Goal: Information Seeking & Learning: Learn about a topic

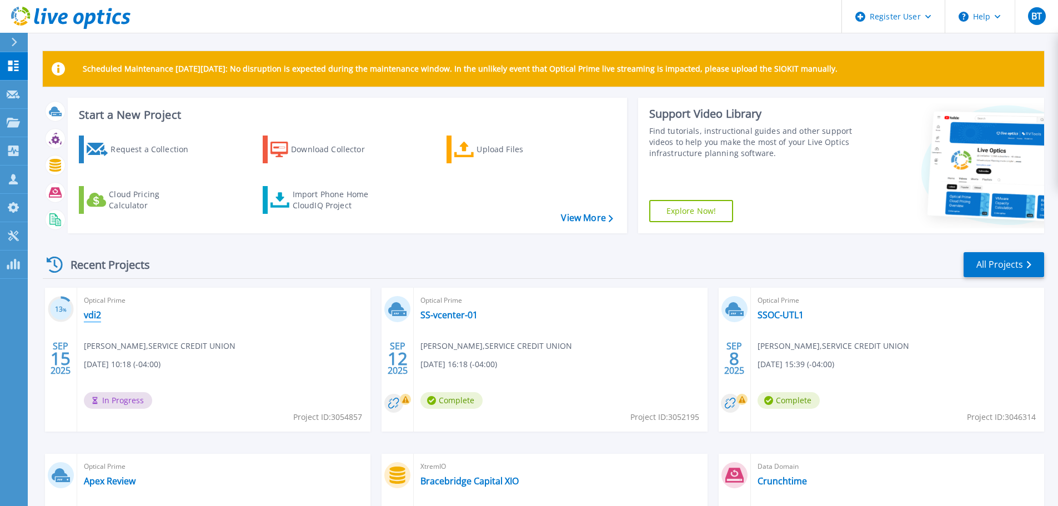
click at [95, 319] on link "vdi2" at bounding box center [92, 314] width 17 height 11
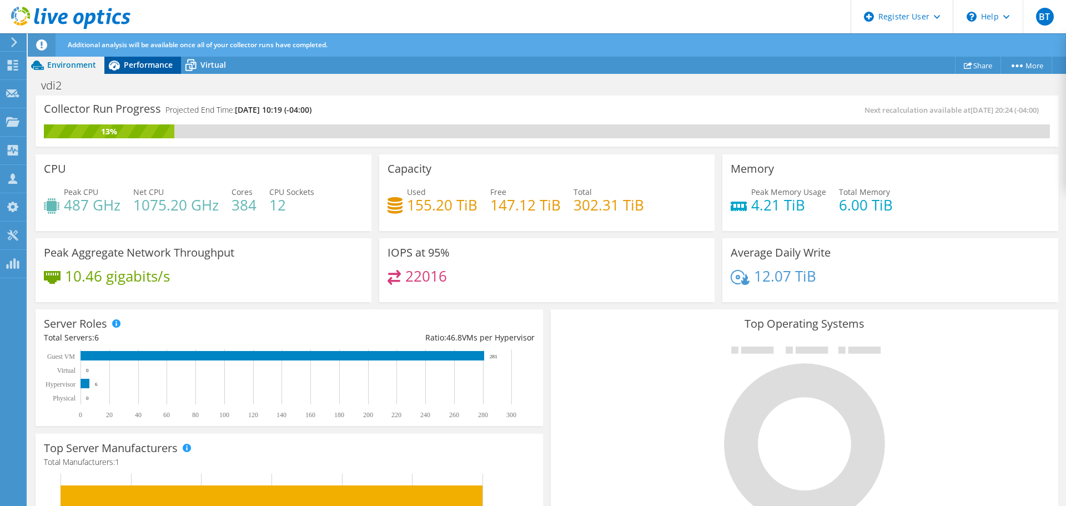
click at [137, 61] on span "Performance" at bounding box center [148, 64] width 49 height 11
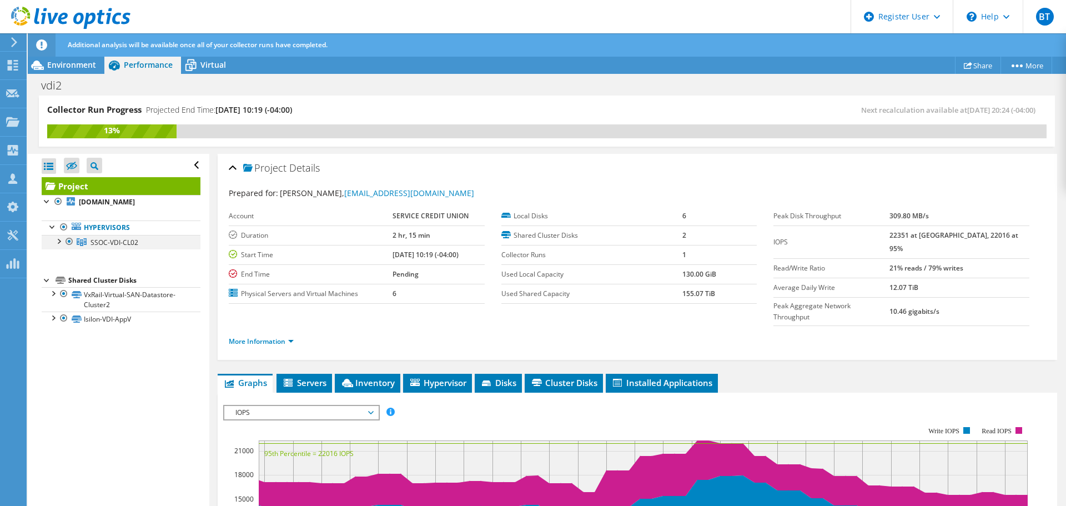
click at [58, 244] on div at bounding box center [58, 240] width 11 height 11
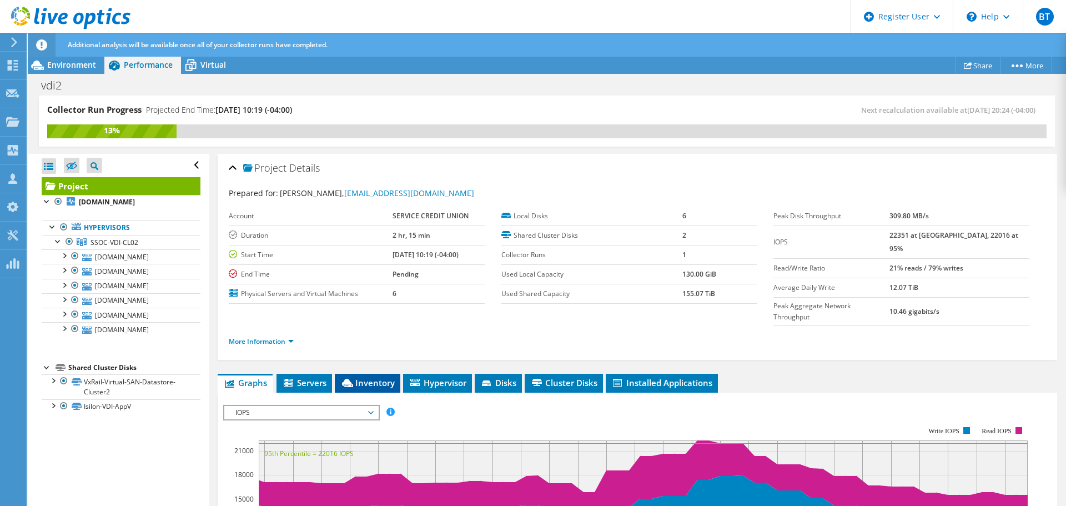
click at [384, 377] on span "Inventory" at bounding box center [367, 382] width 54 height 11
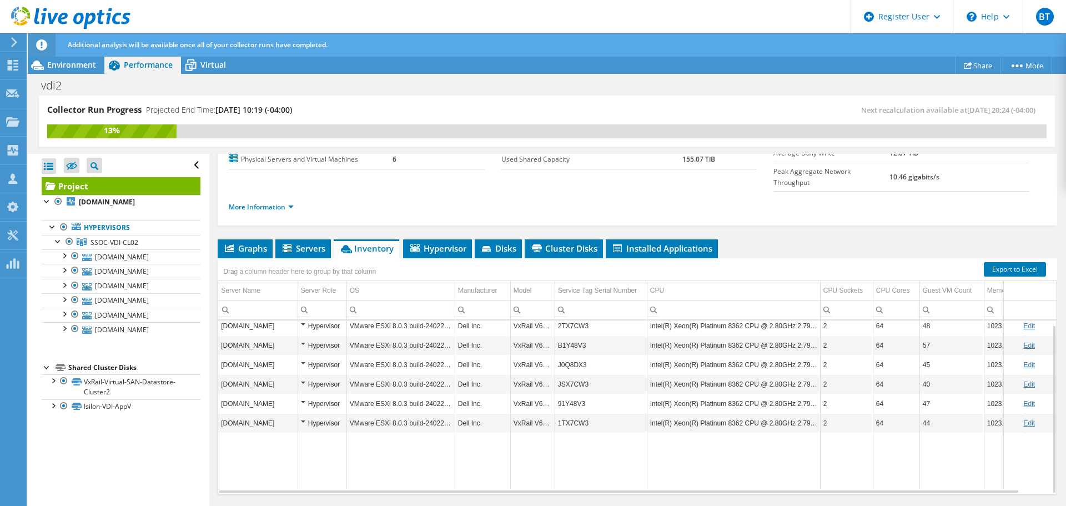
scroll to position [142, 0]
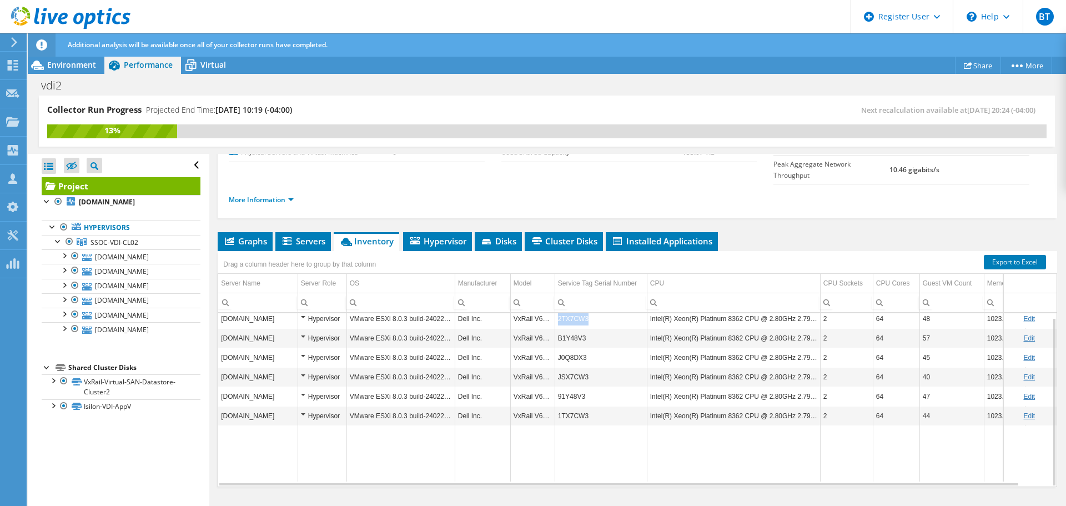
copy td "2TX7CW3"
drag, startPoint x: 596, startPoint y: 298, endPoint x: 557, endPoint y: 297, distance: 39.4
click at [557, 309] on td "2TX7CW3" at bounding box center [601, 318] width 92 height 19
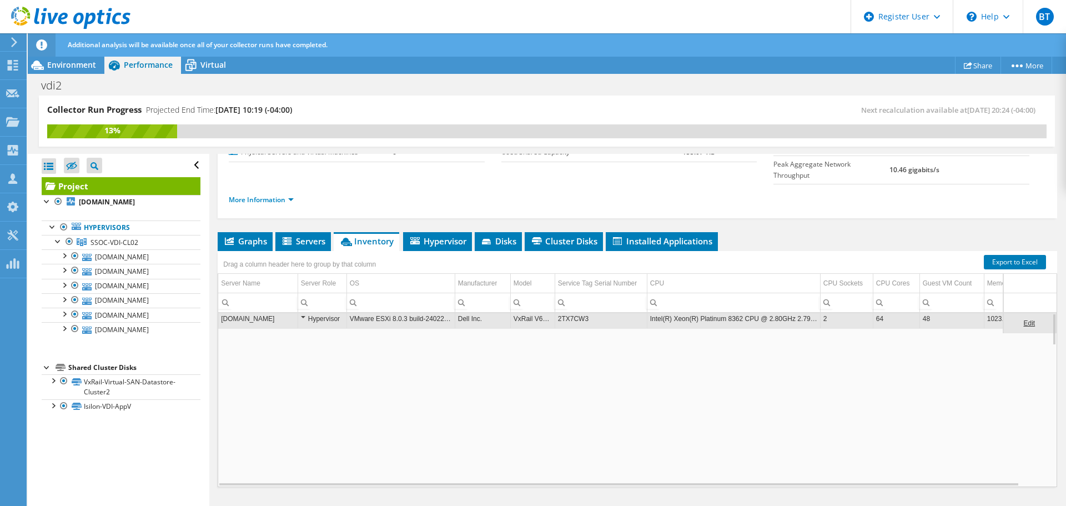
scroll to position [0, 0]
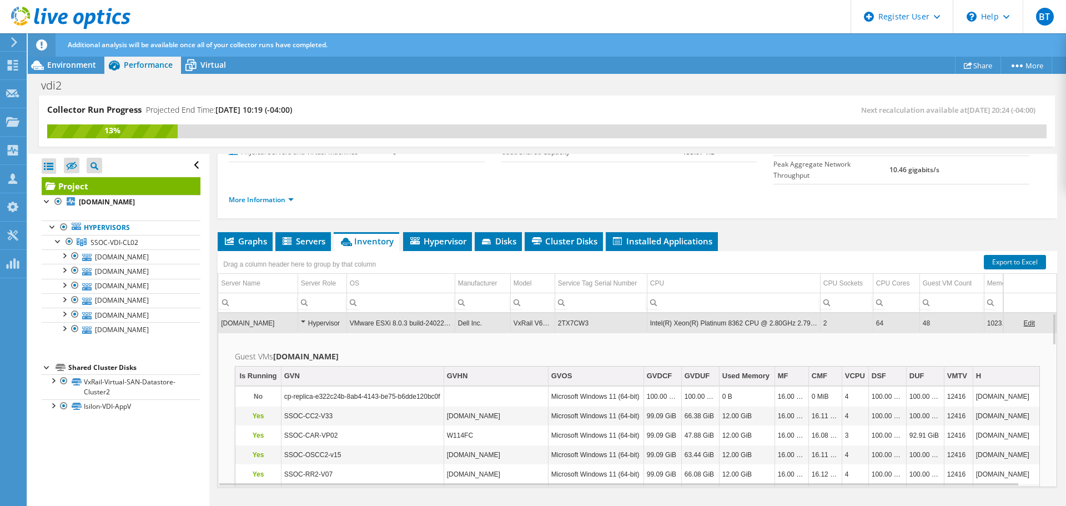
click at [595, 313] on td "2TX7CW3" at bounding box center [601, 322] width 92 height 19
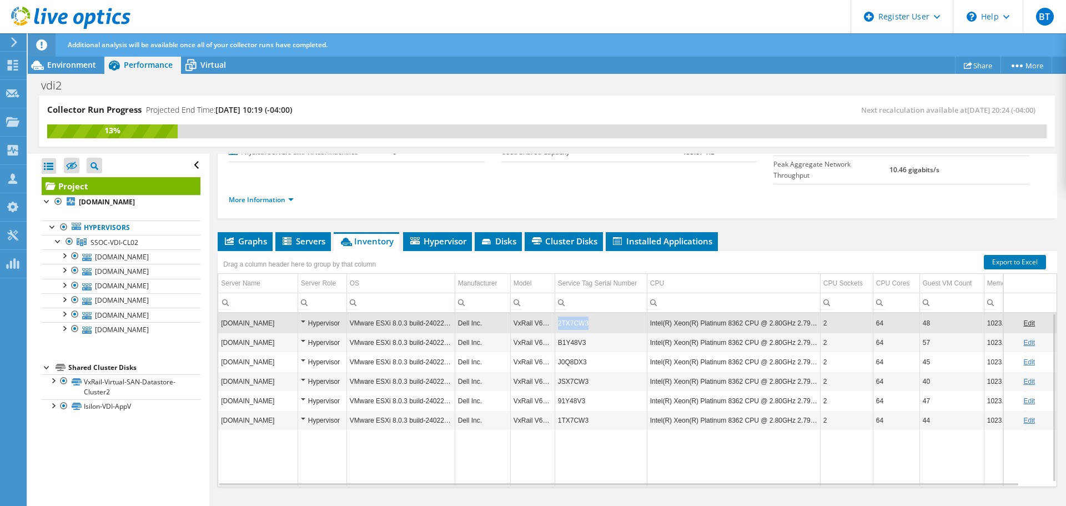
copy td "2TX7CW3"
drag, startPoint x: 598, startPoint y: 301, endPoint x: 558, endPoint y: 303, distance: 40.0
click at [558, 313] on td "2TX7CW3" at bounding box center [601, 322] width 92 height 19
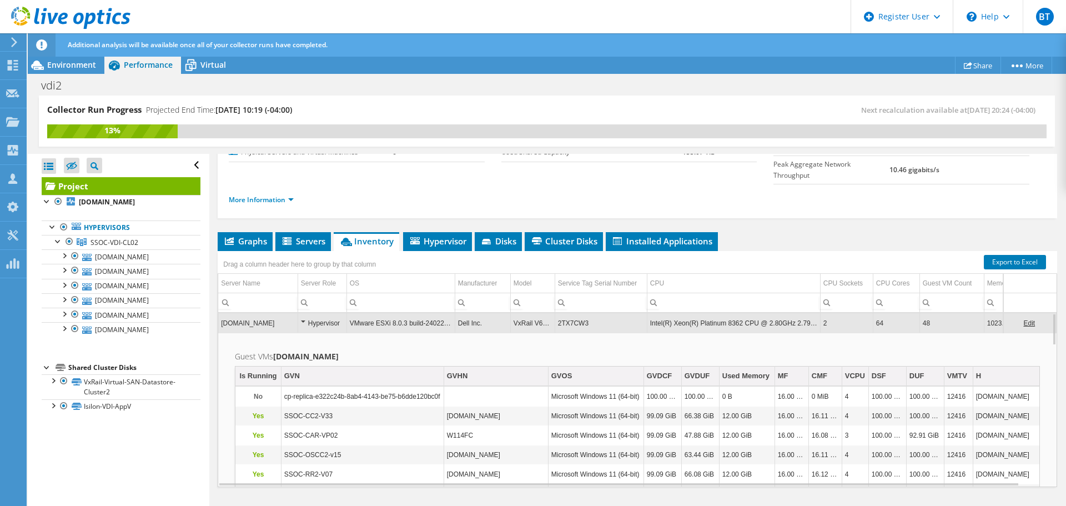
click at [589, 313] on td "2TX7CW3" at bounding box center [601, 322] width 92 height 19
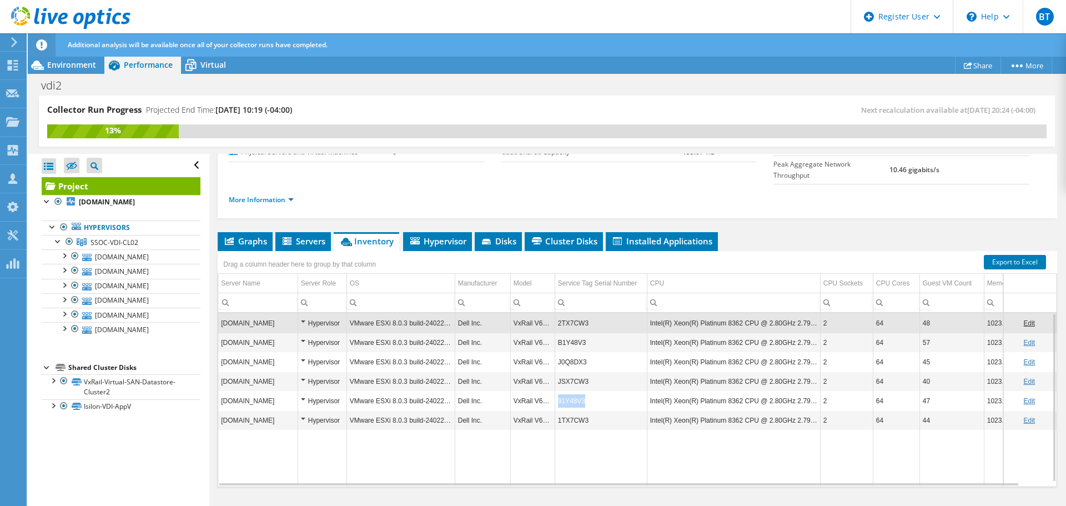
drag, startPoint x: 580, startPoint y: 379, endPoint x: 555, endPoint y: 379, distance: 25.0
click at [555, 391] on td "91Y48V3" at bounding box center [601, 400] width 92 height 19
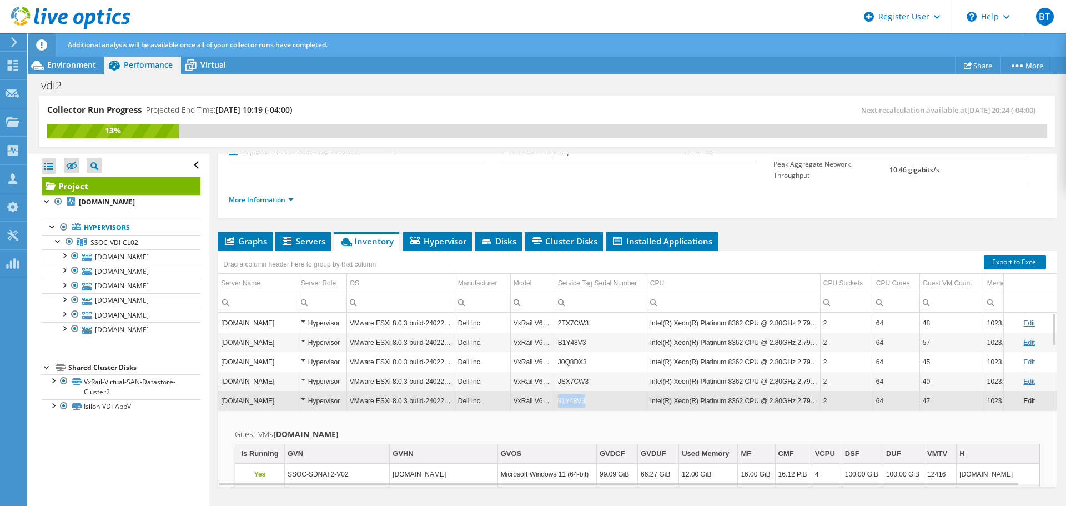
copy td "91Y48V3"
drag, startPoint x: 586, startPoint y: 379, endPoint x: 559, endPoint y: 379, distance: 27.8
click at [559, 391] on td "91Y48V3" at bounding box center [601, 400] width 92 height 19
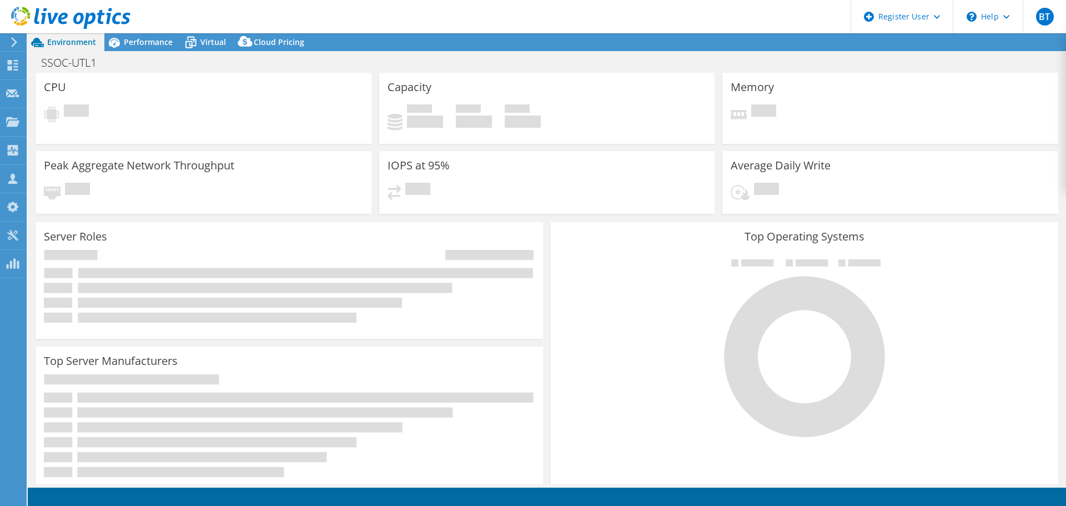
select select "USD"
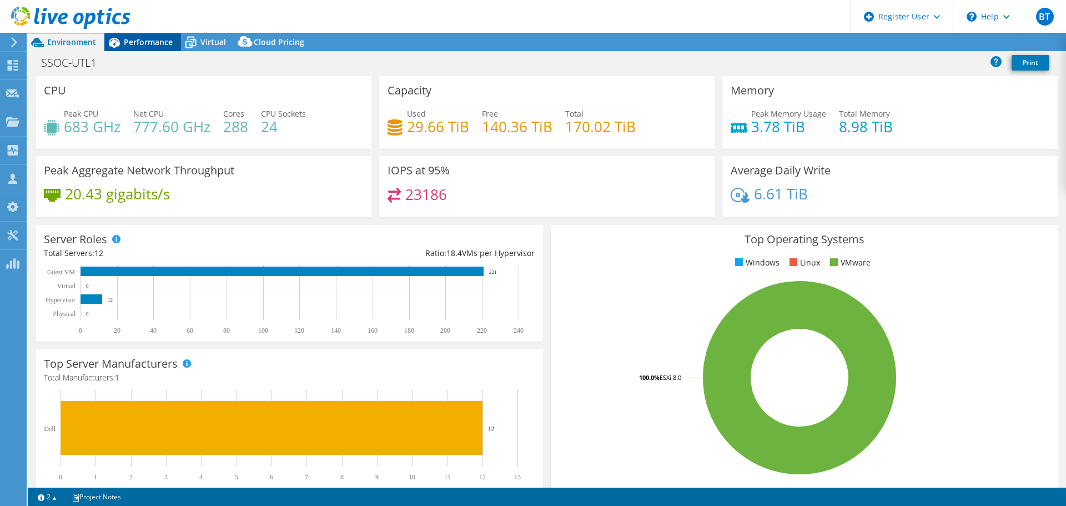
click at [128, 48] on div "Performance" at bounding box center [142, 42] width 77 height 18
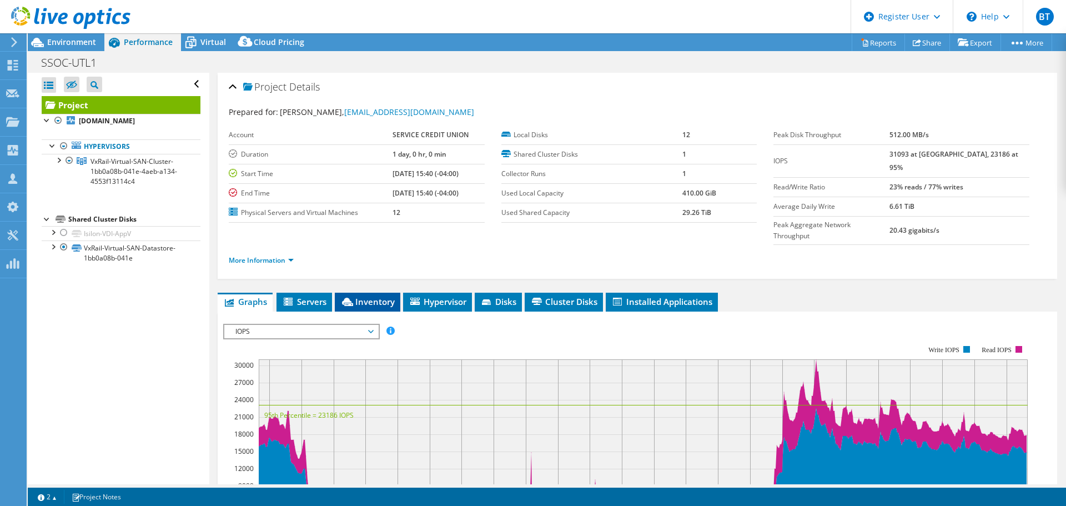
click at [387, 296] on span "Inventory" at bounding box center [367, 301] width 54 height 11
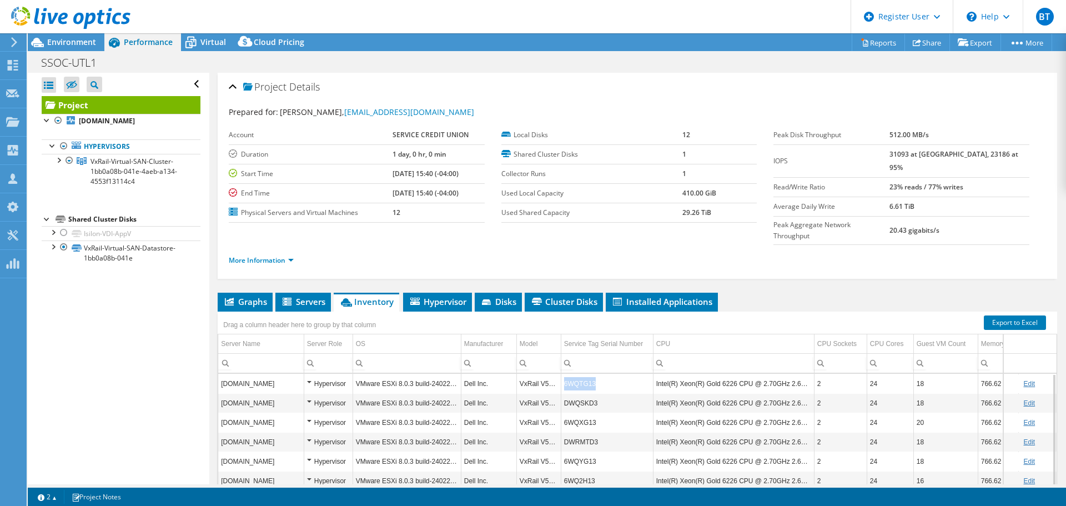
copy tr "6WQTG13"
drag, startPoint x: 599, startPoint y: 369, endPoint x: 558, endPoint y: 368, distance: 41.7
click at [558, 374] on tr "vdi-esxi-03dr.scu-corp.com Hypervisor VMware ESXi 8.0.3 build-24022510 Dell Inc…" at bounding box center [645, 383] width 854 height 19
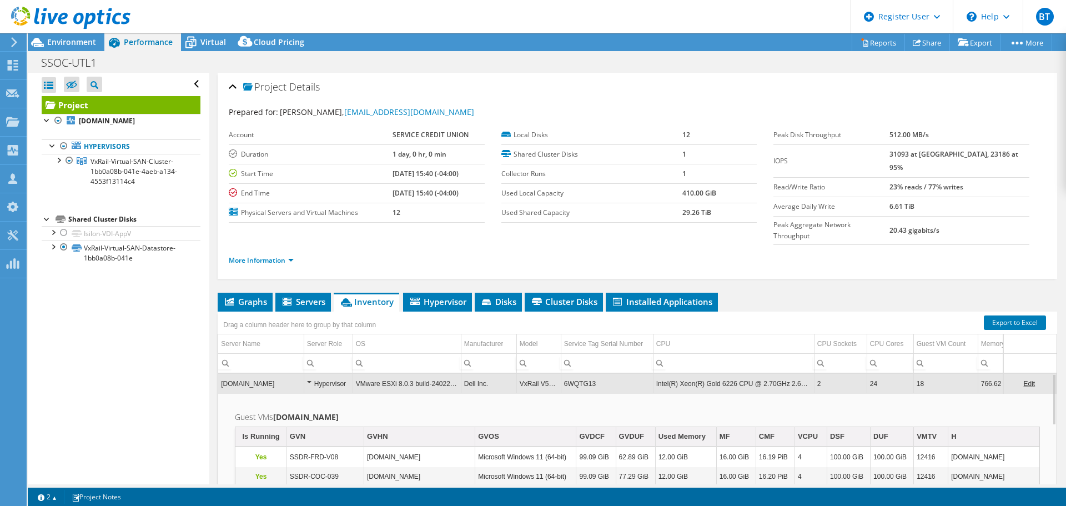
click at [600, 374] on td "6WQTG13" at bounding box center [607, 383] width 92 height 19
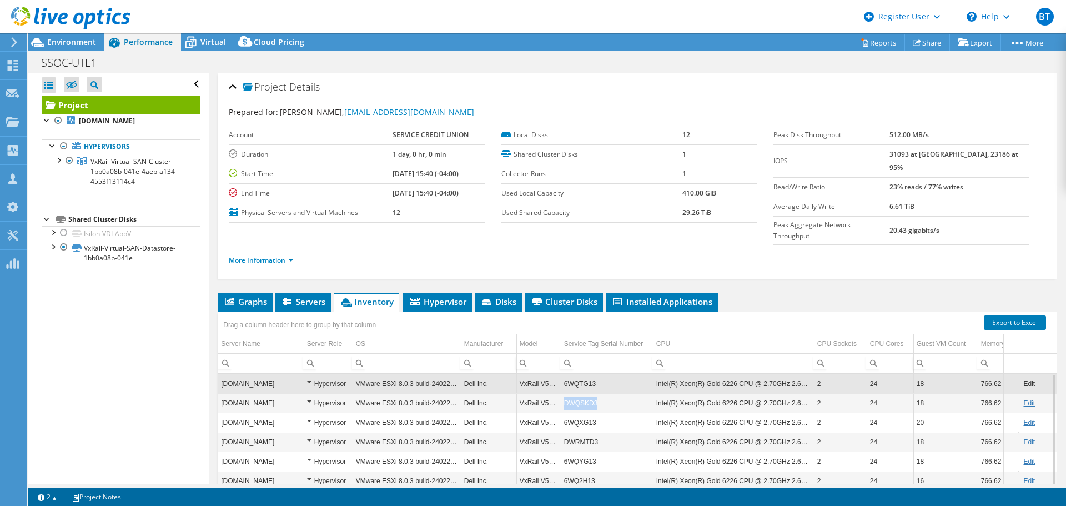
copy td "DWQSKD3"
drag, startPoint x: 603, startPoint y: 379, endPoint x: 565, endPoint y: 384, distance: 38.1
click at [565, 393] on td "DWQSKD3" at bounding box center [607, 402] width 92 height 19
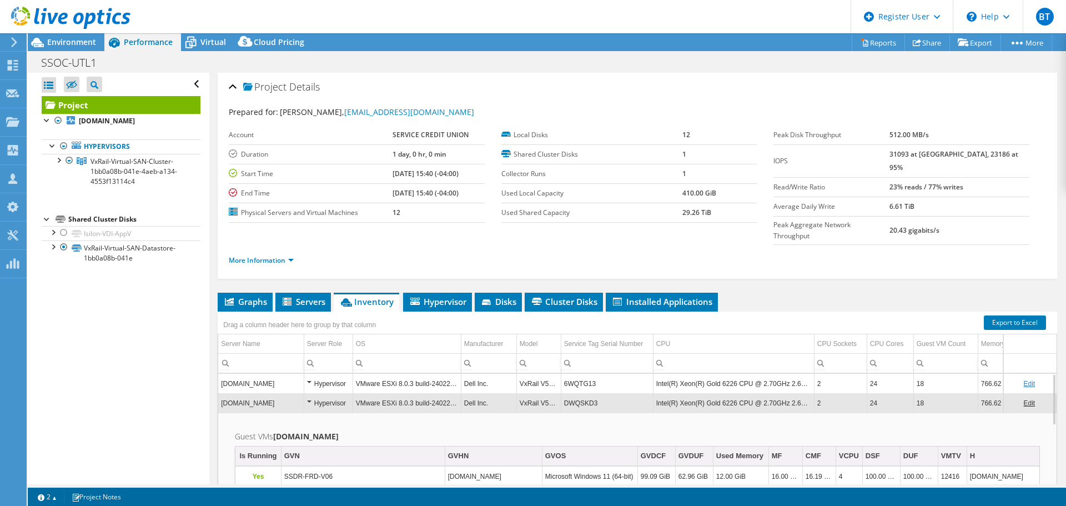
click at [598, 393] on td "DWQSKD3" at bounding box center [607, 402] width 92 height 19
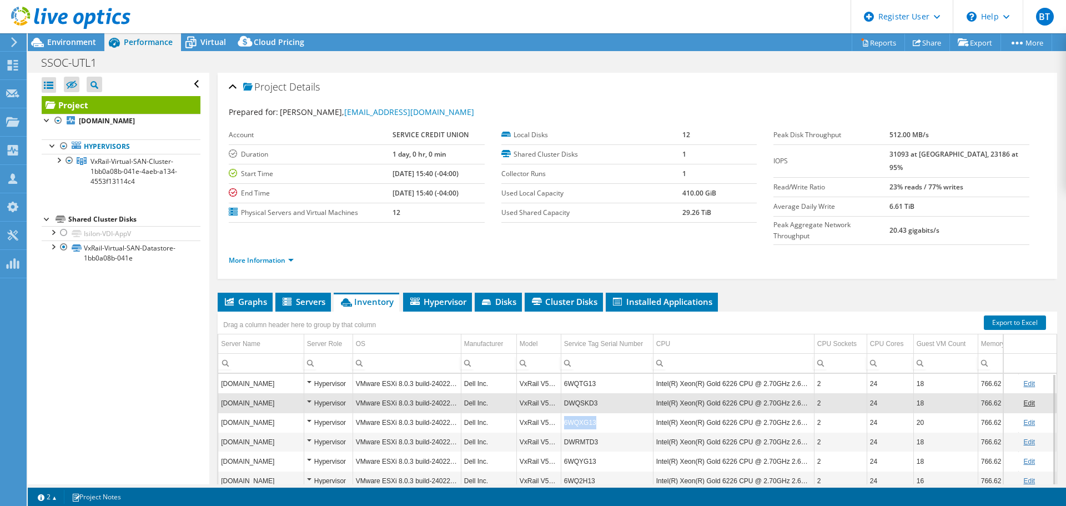
copy td "6WQXG13"
drag, startPoint x: 603, startPoint y: 397, endPoint x: 564, endPoint y: 404, distance: 39.4
click at [564, 413] on td "6WQXG13" at bounding box center [607, 422] width 92 height 19
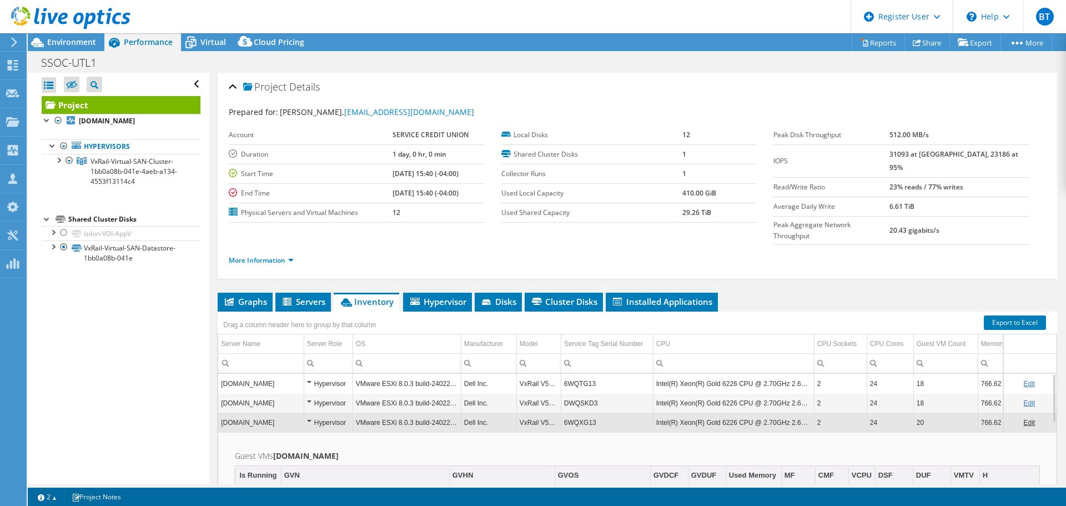
click at [607, 413] on td "6WQXG13" at bounding box center [607, 422] width 92 height 19
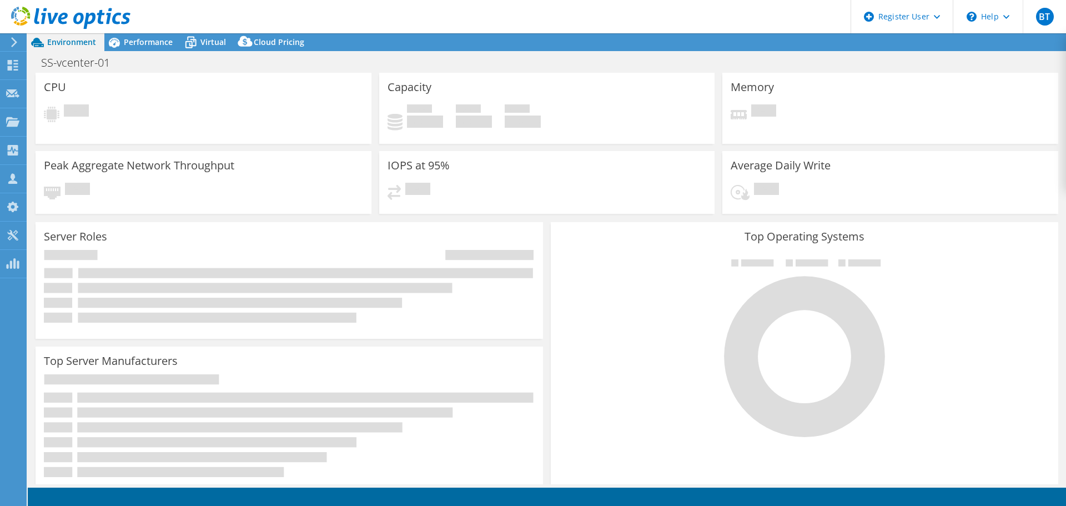
select select "USD"
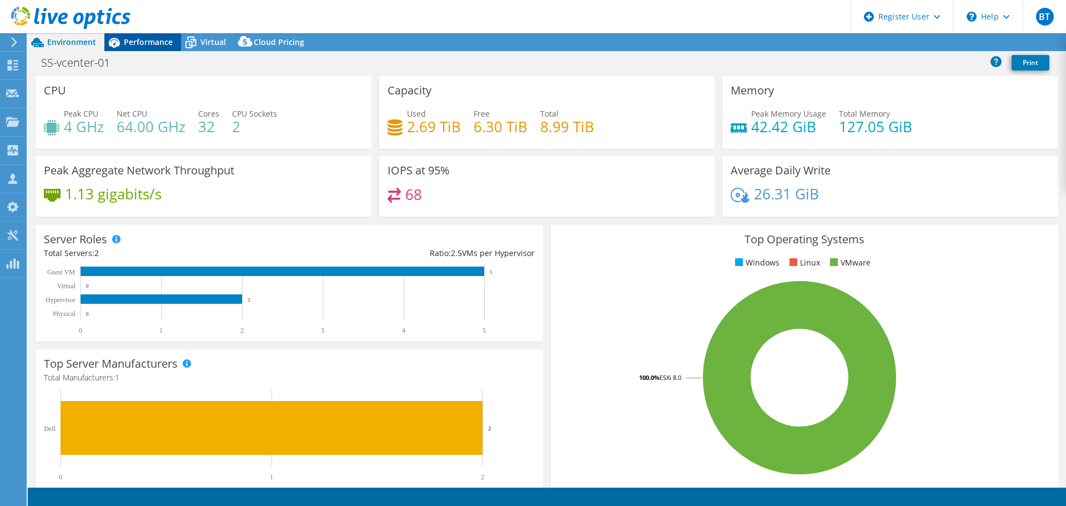
click at [162, 44] on span "Performance" at bounding box center [148, 42] width 49 height 11
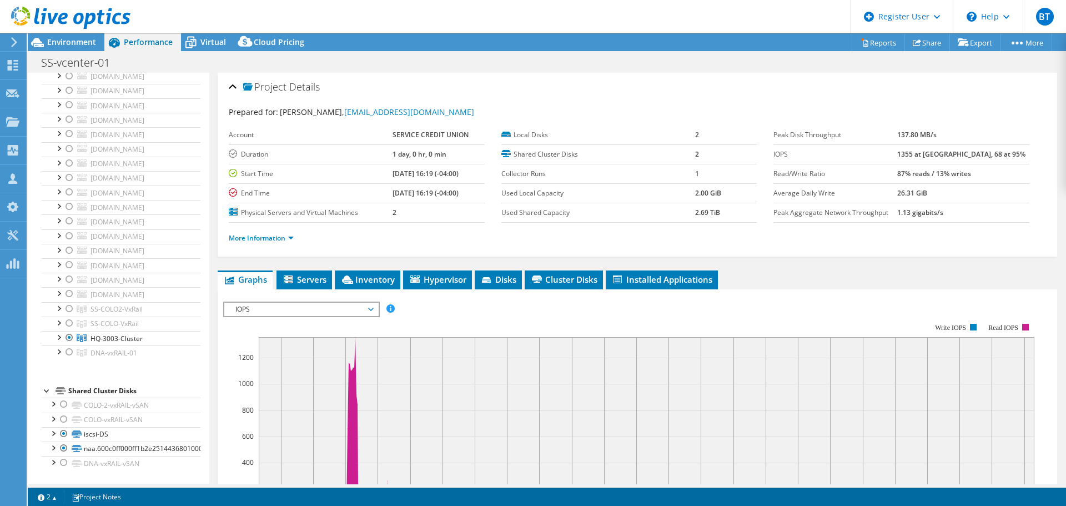
scroll to position [793, 0]
click at [67, 355] on div at bounding box center [69, 351] width 11 height 13
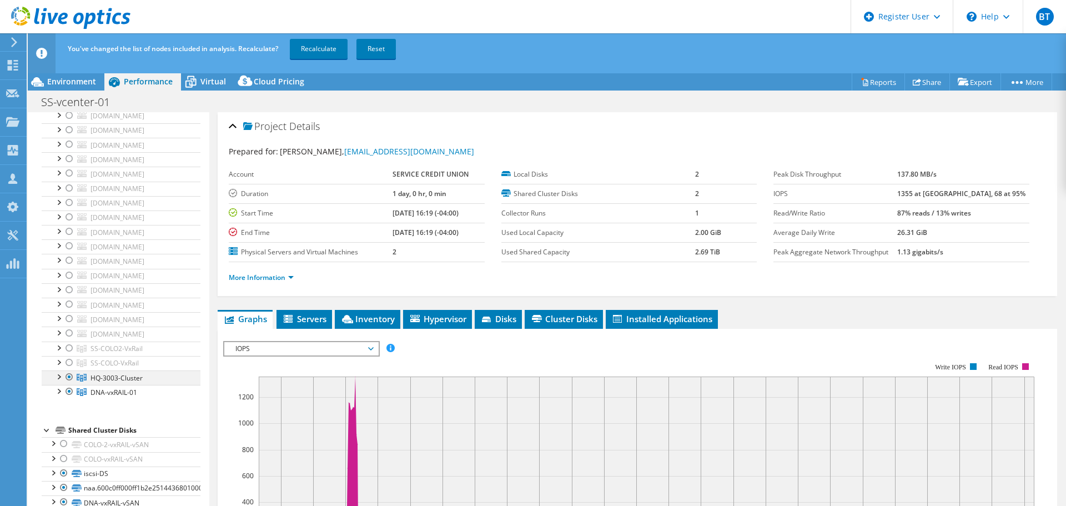
click at [69, 373] on div at bounding box center [69, 376] width 11 height 13
click at [322, 44] on link "Recalculate" at bounding box center [319, 49] width 58 height 20
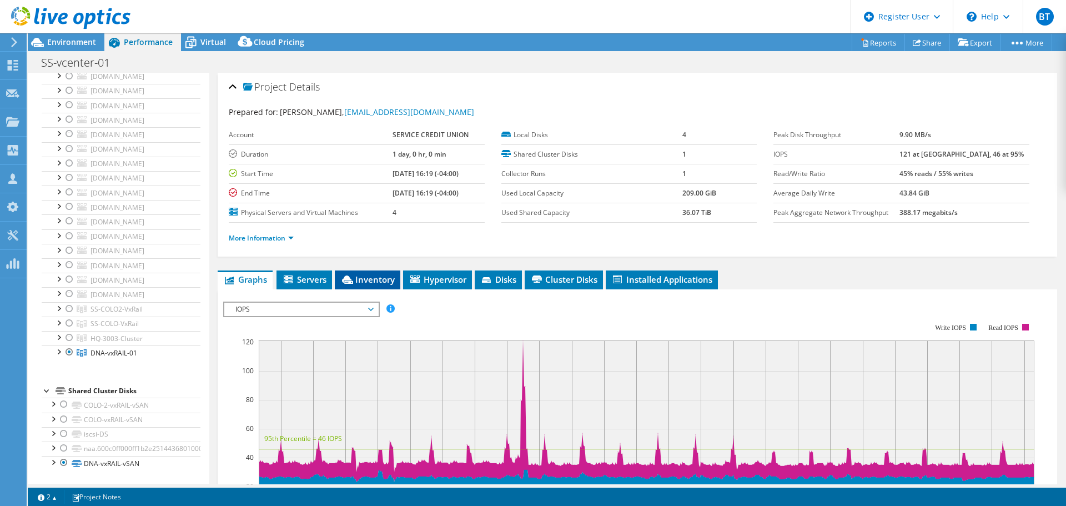
click at [379, 284] on span "Inventory" at bounding box center [367, 279] width 54 height 11
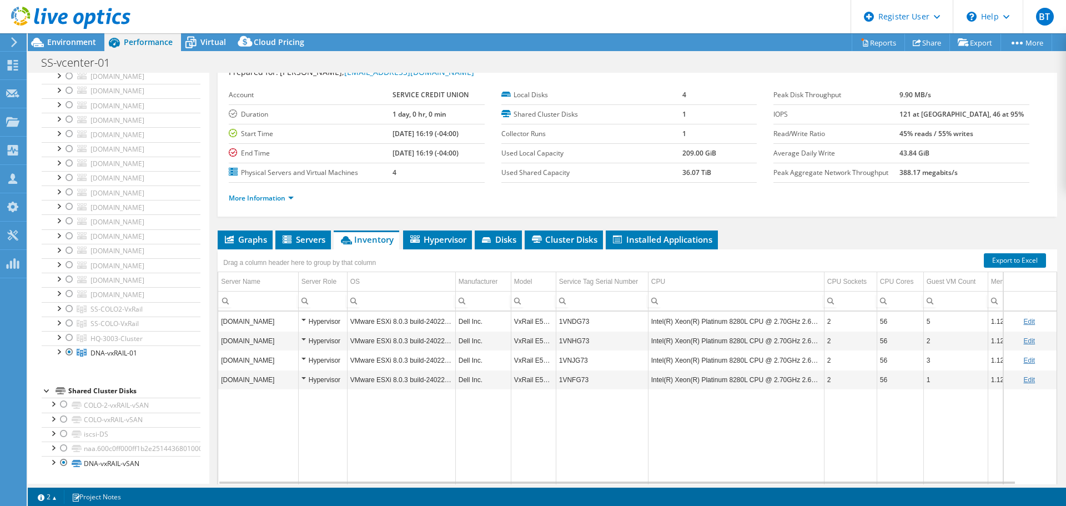
scroll to position [83, 0]
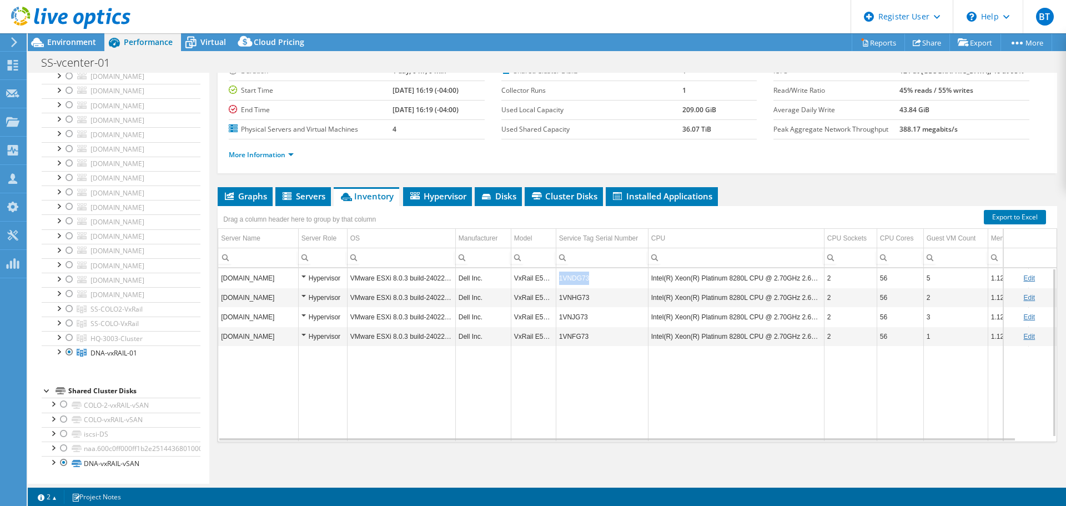
copy td "1VNDG73"
drag, startPoint x: 600, startPoint y: 280, endPoint x: 558, endPoint y: 275, distance: 43.1
click at [558, 275] on td "1VNDG73" at bounding box center [602, 277] width 92 height 19
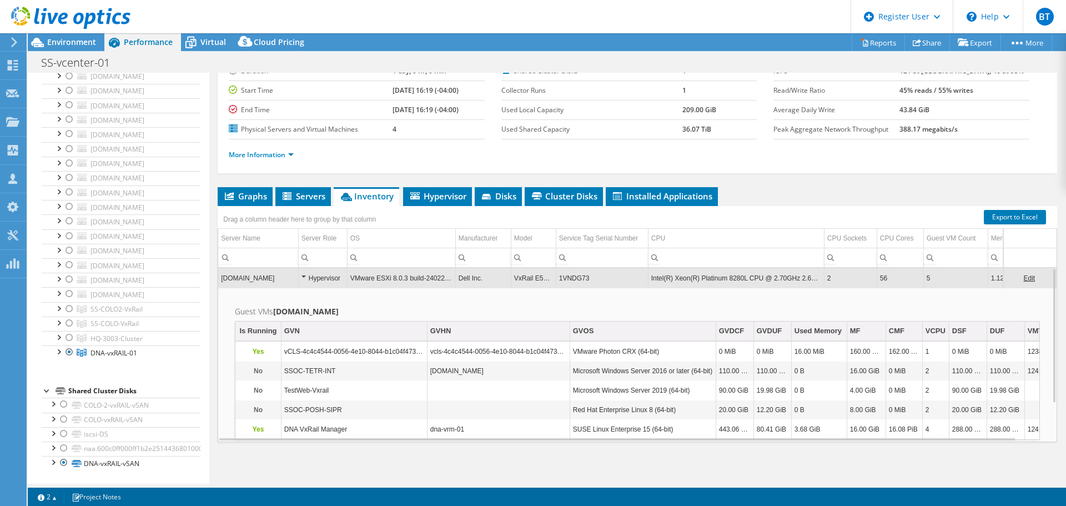
click at [619, 284] on td "1VNDG73" at bounding box center [602, 277] width 92 height 19
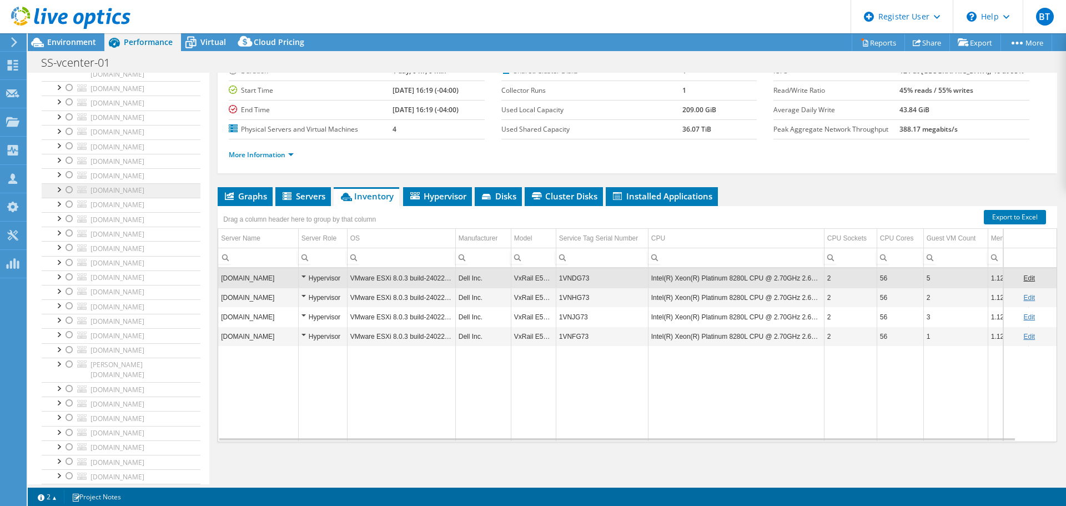
scroll to position [0, 0]
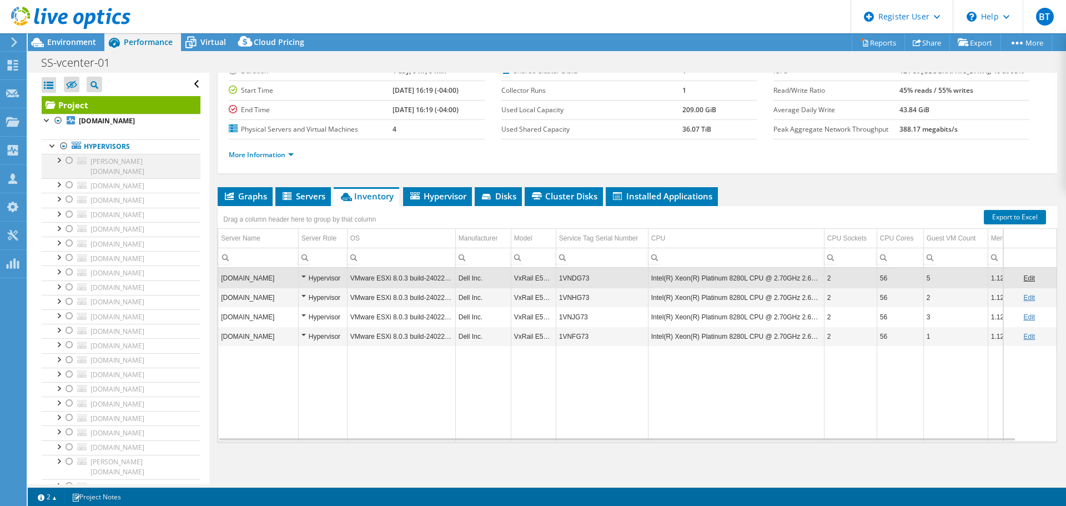
click at [69, 161] on div at bounding box center [69, 160] width 11 height 13
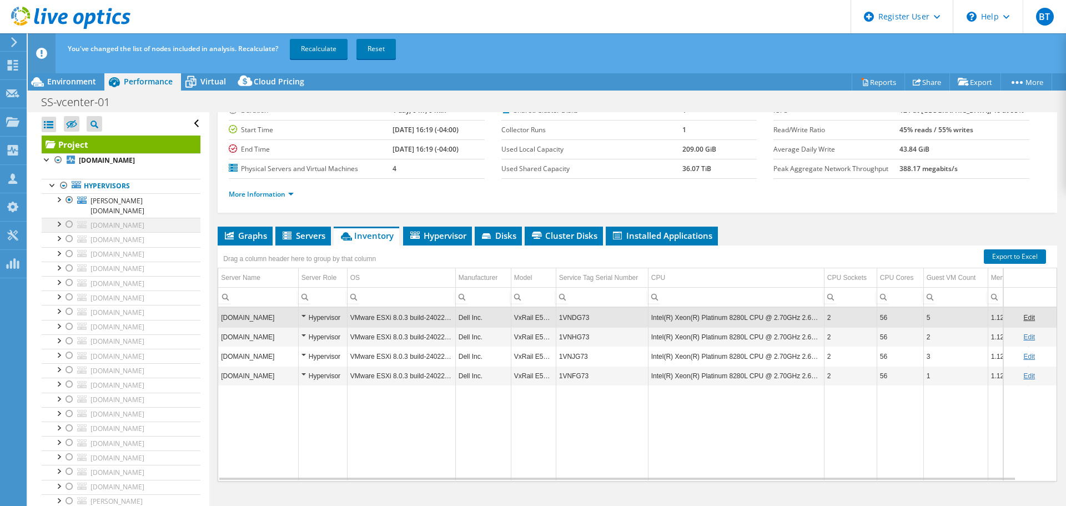
click at [66, 218] on div at bounding box center [69, 224] width 11 height 13
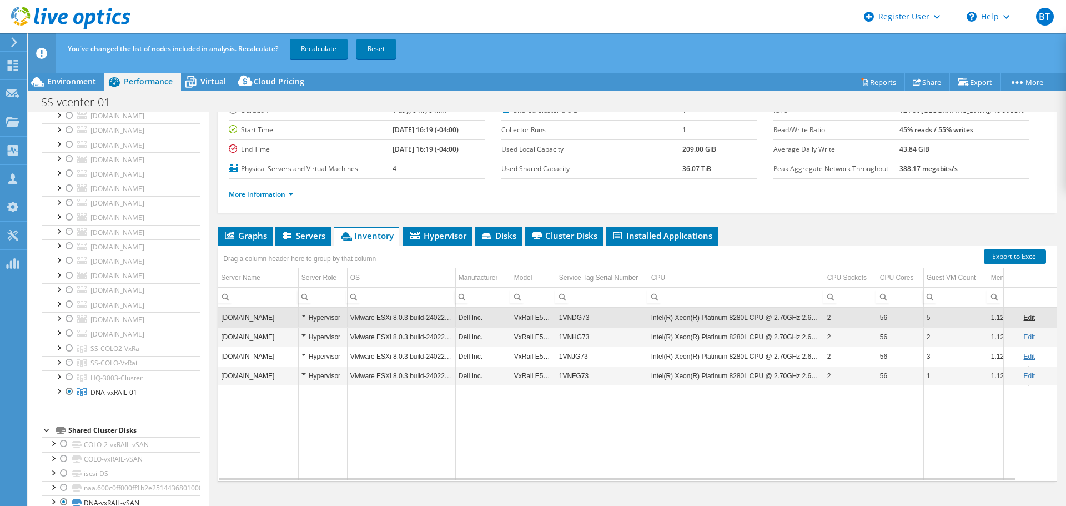
scroll to position [793, 0]
click at [65, 389] on div at bounding box center [69, 391] width 11 height 13
click at [312, 51] on link "Recalculate" at bounding box center [319, 49] width 58 height 20
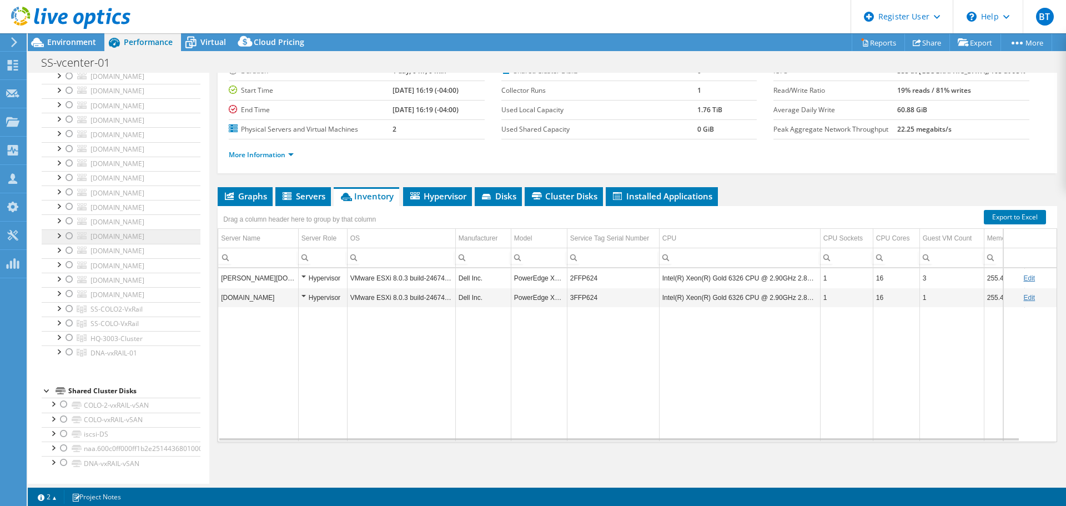
scroll to position [738, 0]
click at [71, 286] on div at bounding box center [69, 279] width 11 height 13
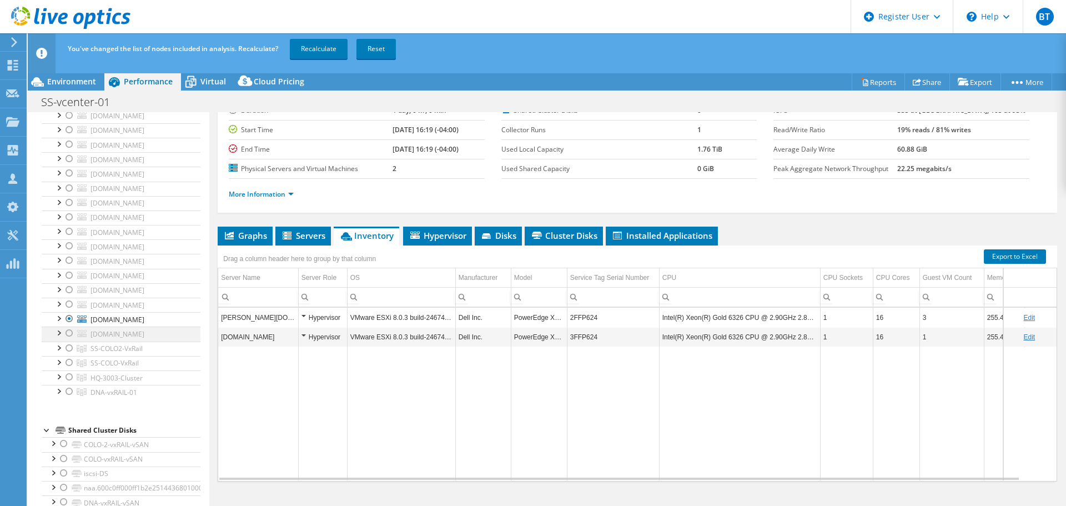
click at [68, 340] on div at bounding box center [69, 333] width 11 height 13
click at [317, 51] on link "Recalculate" at bounding box center [319, 49] width 58 height 20
click at [432, 239] on span "Hypervisor" at bounding box center [438, 235] width 58 height 11
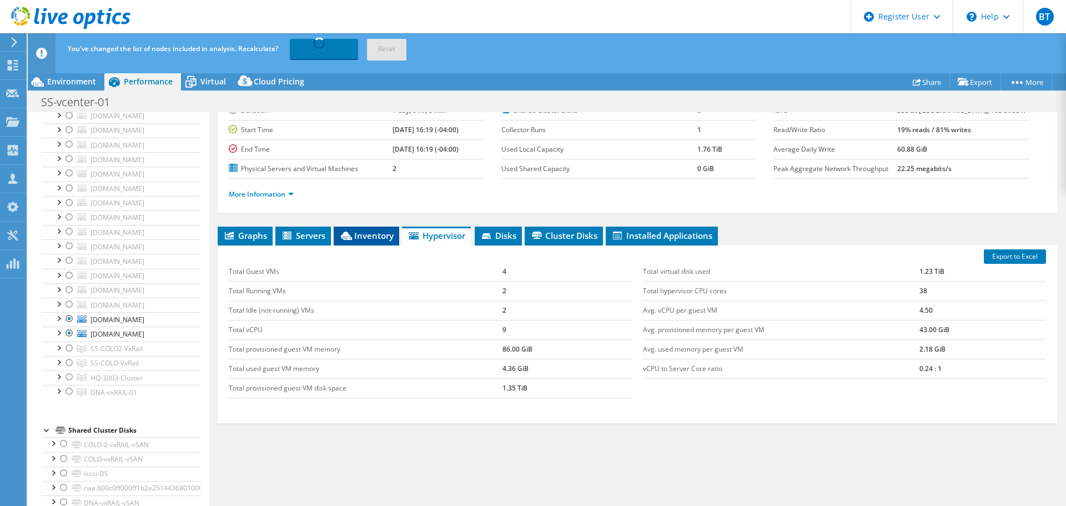
click at [365, 232] on span "Inventory" at bounding box center [366, 235] width 54 height 11
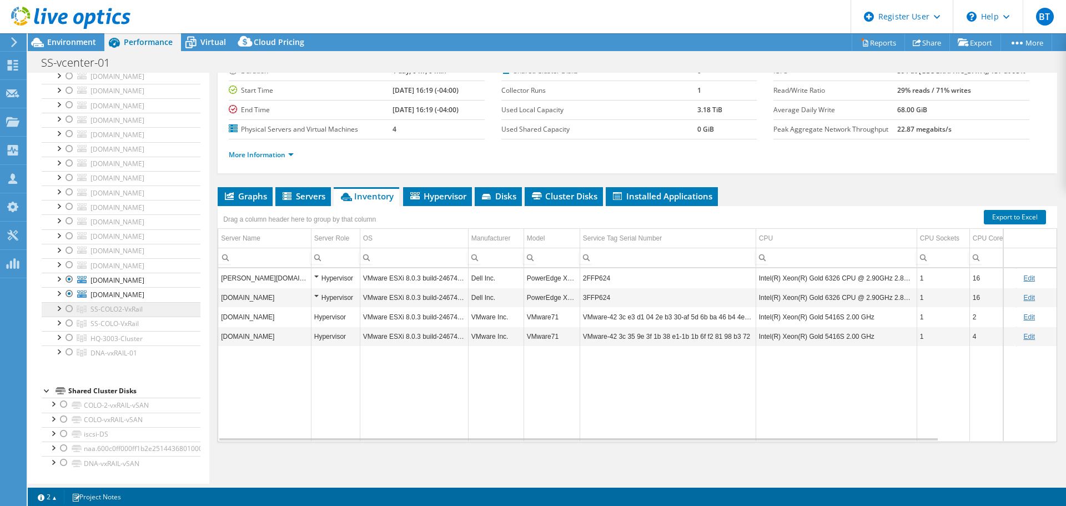
scroll to position [793, 0]
click at [71, 273] on div at bounding box center [69, 279] width 11 height 13
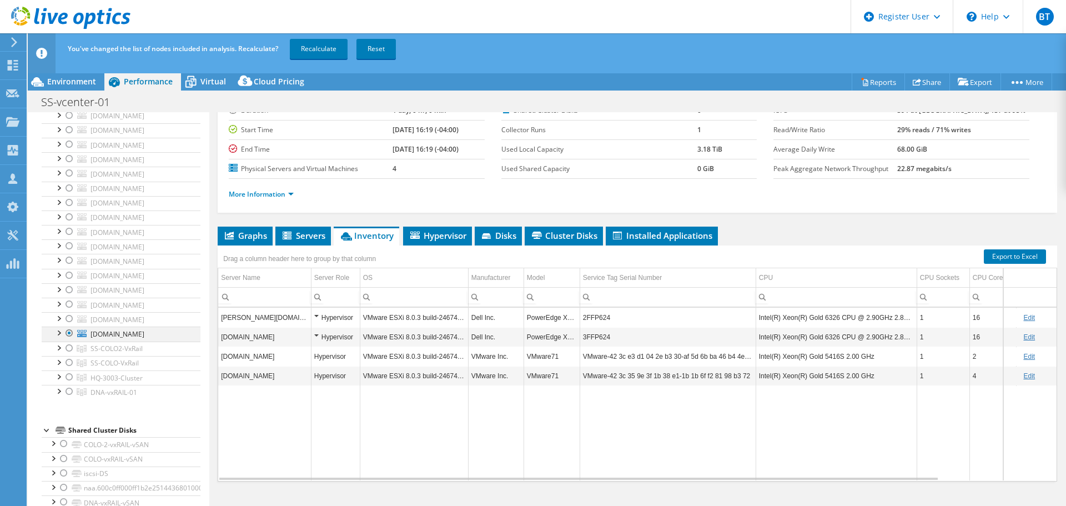
click at [68, 327] on div at bounding box center [69, 333] width 11 height 13
click at [66, 348] on div at bounding box center [69, 348] width 11 height 13
click at [67, 360] on div at bounding box center [69, 362] width 11 height 13
click at [72, 390] on div at bounding box center [69, 391] width 11 height 13
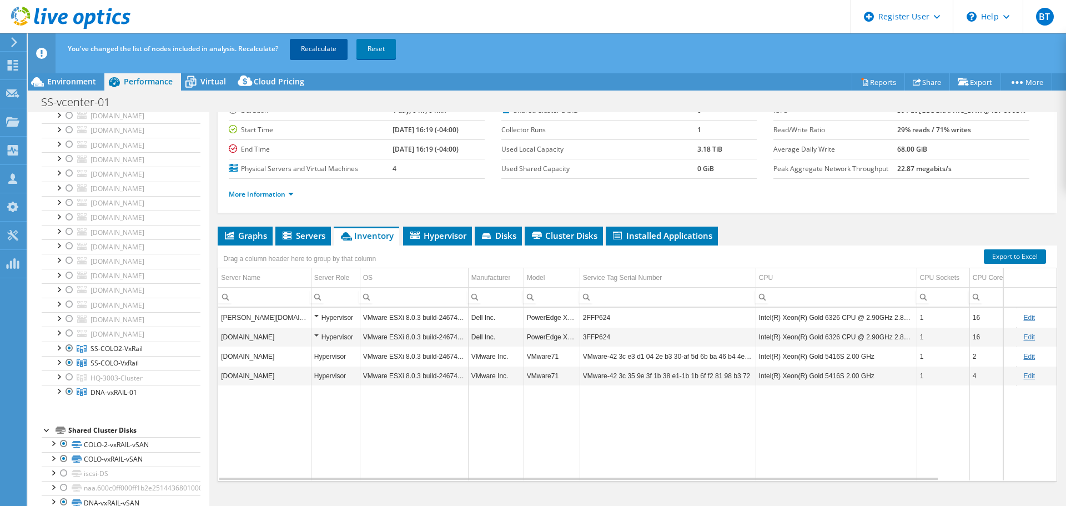
click at [312, 56] on link "Recalculate" at bounding box center [319, 49] width 58 height 20
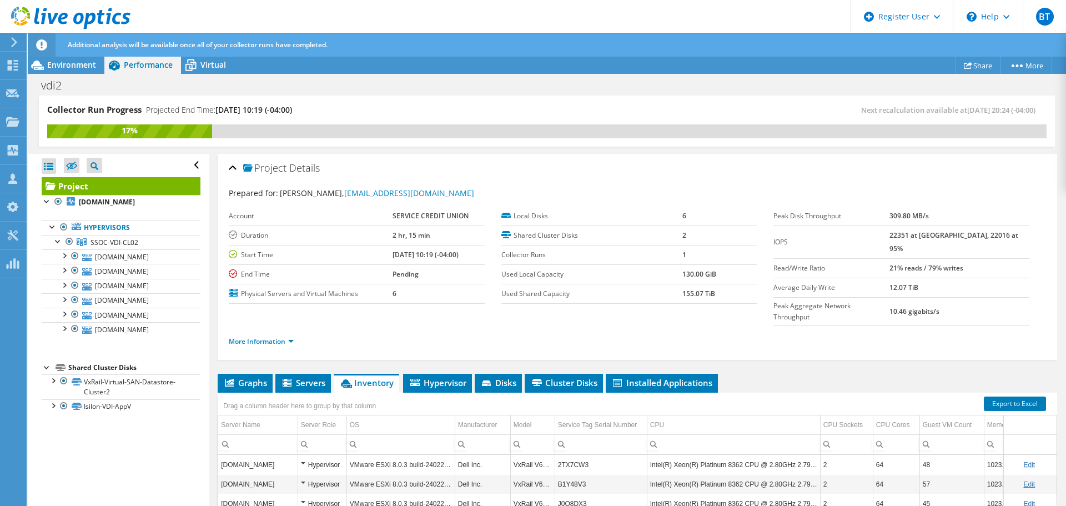
scroll to position [142, 0]
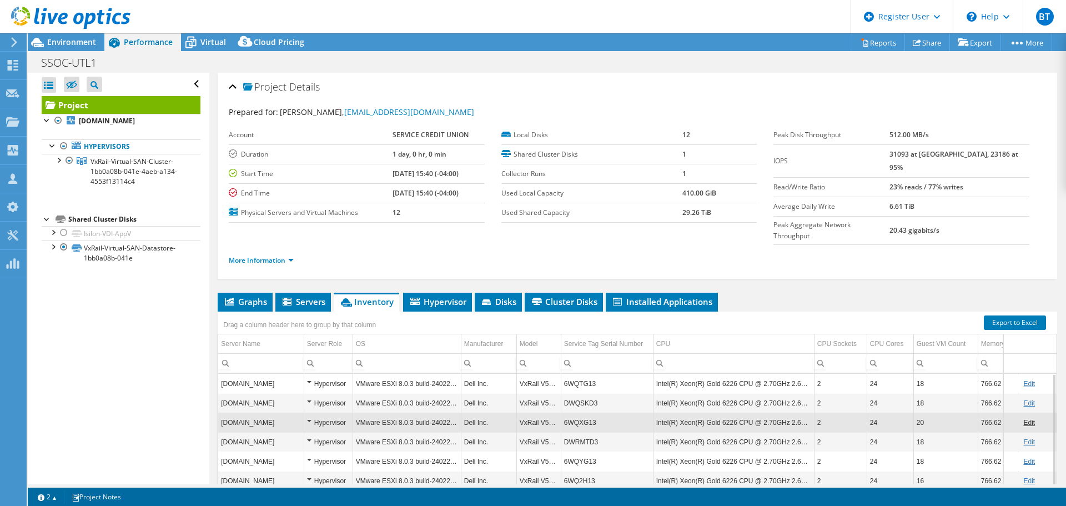
select select "USD"
click at [80, 43] on span "Environment" at bounding box center [71, 42] width 49 height 11
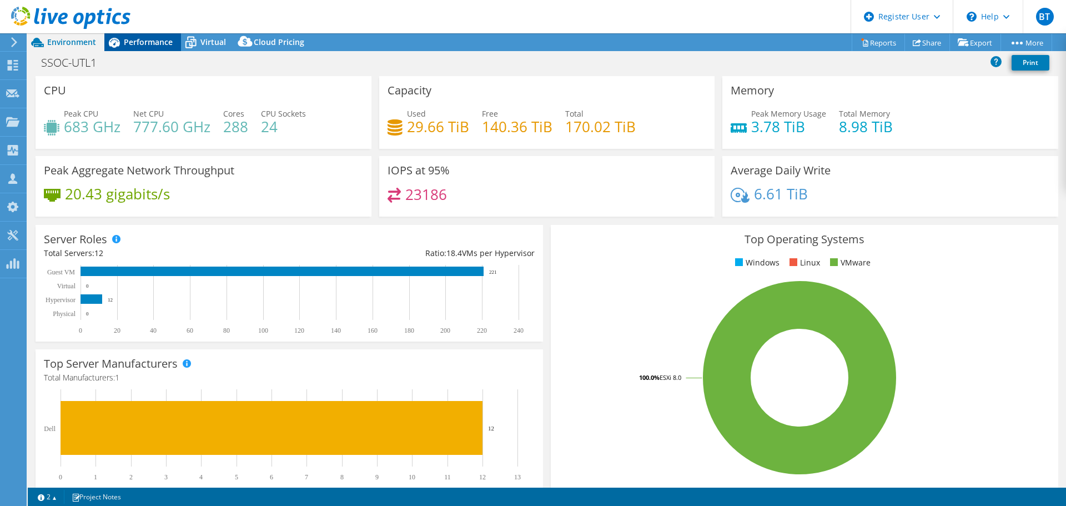
click at [149, 45] on span "Performance" at bounding box center [148, 42] width 49 height 11
select select "USD"
